Goal: Find specific page/section: Find specific page/section

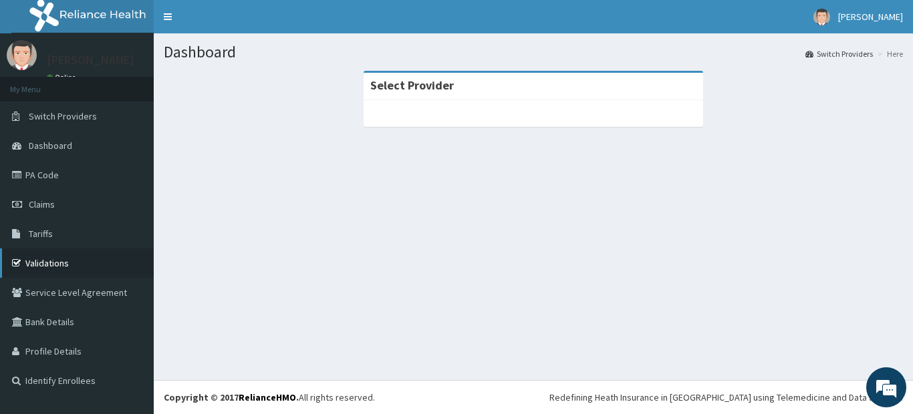
click at [70, 258] on link "Validations" at bounding box center [77, 263] width 154 height 29
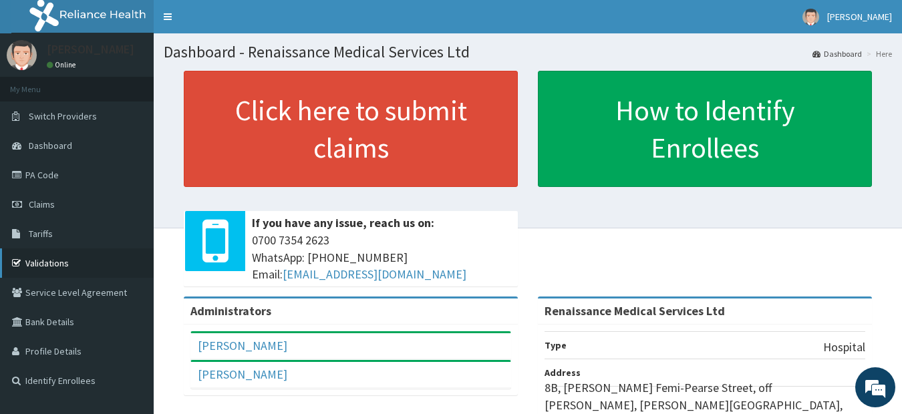
click at [59, 271] on link "Validations" at bounding box center [77, 263] width 154 height 29
